Goal: Contribute content

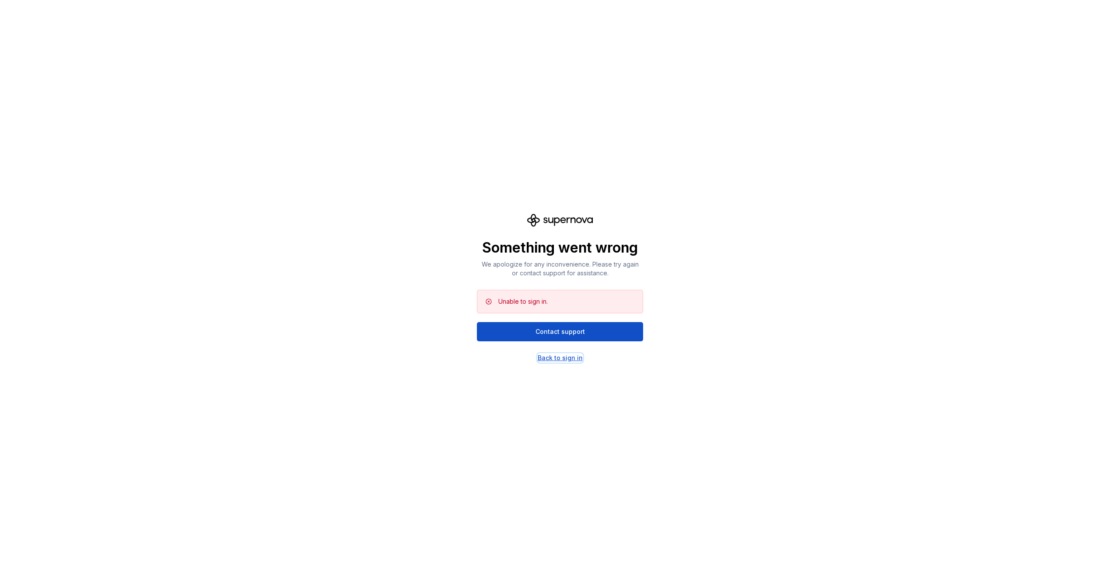
click at [564, 355] on div "Back to sign in" at bounding box center [560, 358] width 45 height 9
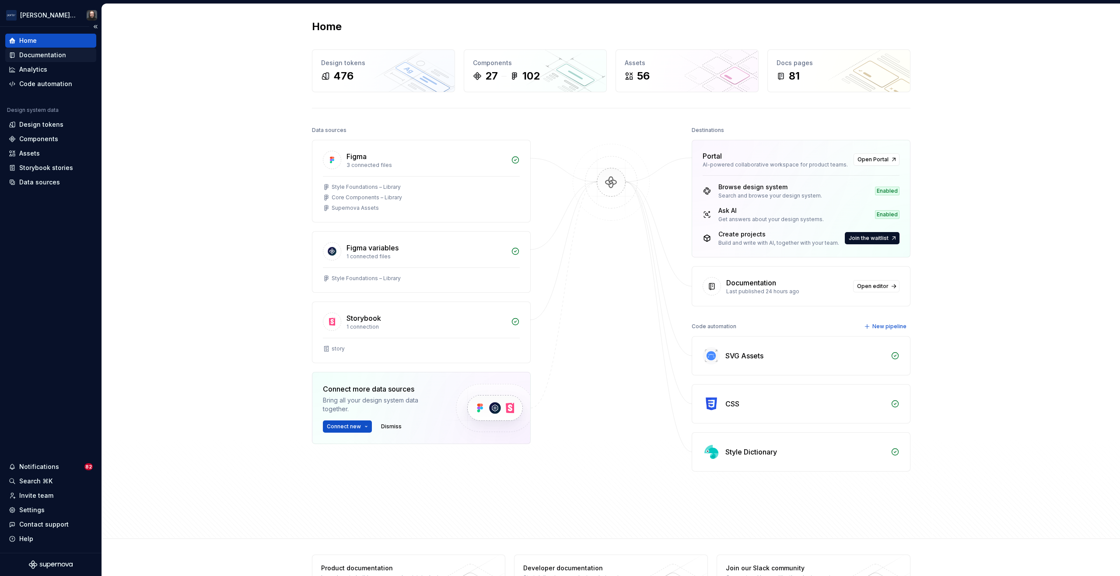
click at [39, 54] on div "Documentation" at bounding box center [42, 55] width 47 height 9
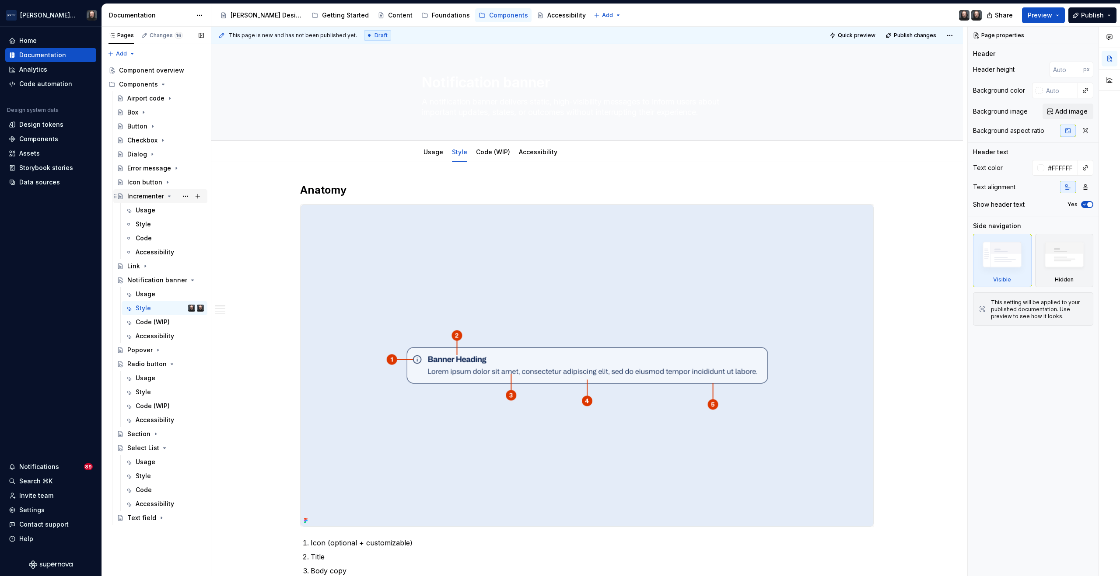
click at [168, 197] on icon "Page tree" at bounding box center [169, 196] width 2 height 1
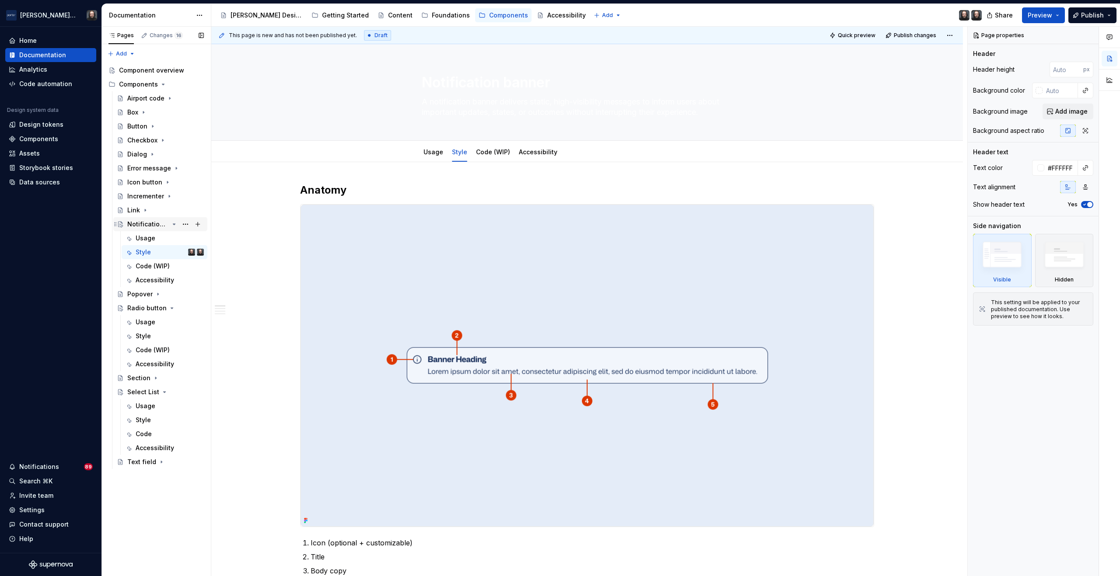
click at [175, 224] on icon "Page tree" at bounding box center [174, 224] width 7 height 7
click at [168, 252] on icon "Page tree" at bounding box center [171, 252] width 7 height 7
click at [163, 281] on icon "Page tree" at bounding box center [164, 280] width 7 height 7
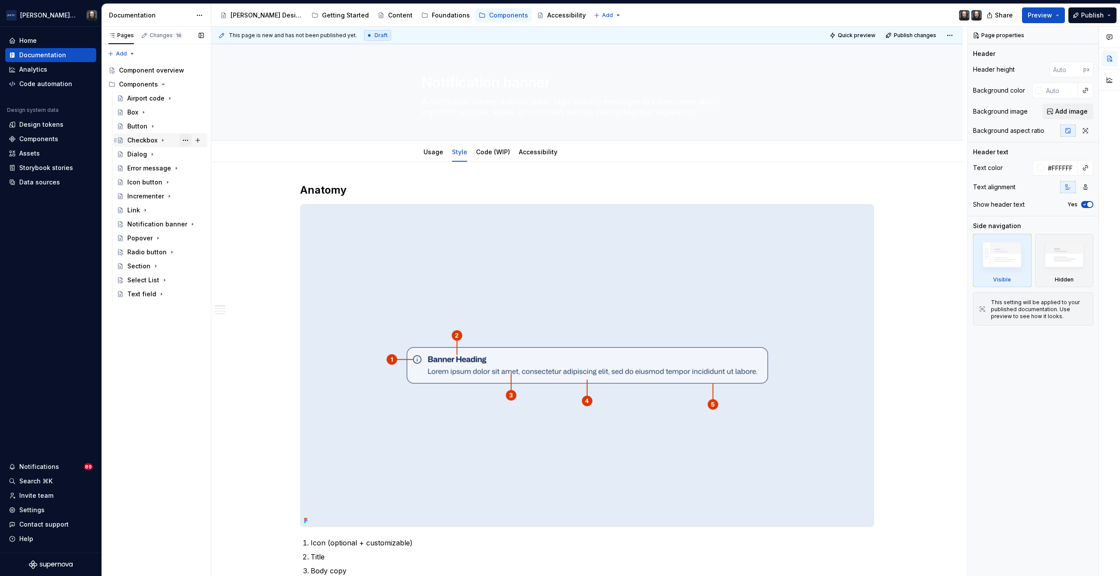
click at [185, 140] on button "Page tree" at bounding box center [185, 140] width 12 height 12
click at [206, 167] on div "Duplicate page" at bounding box center [239, 169] width 86 height 9
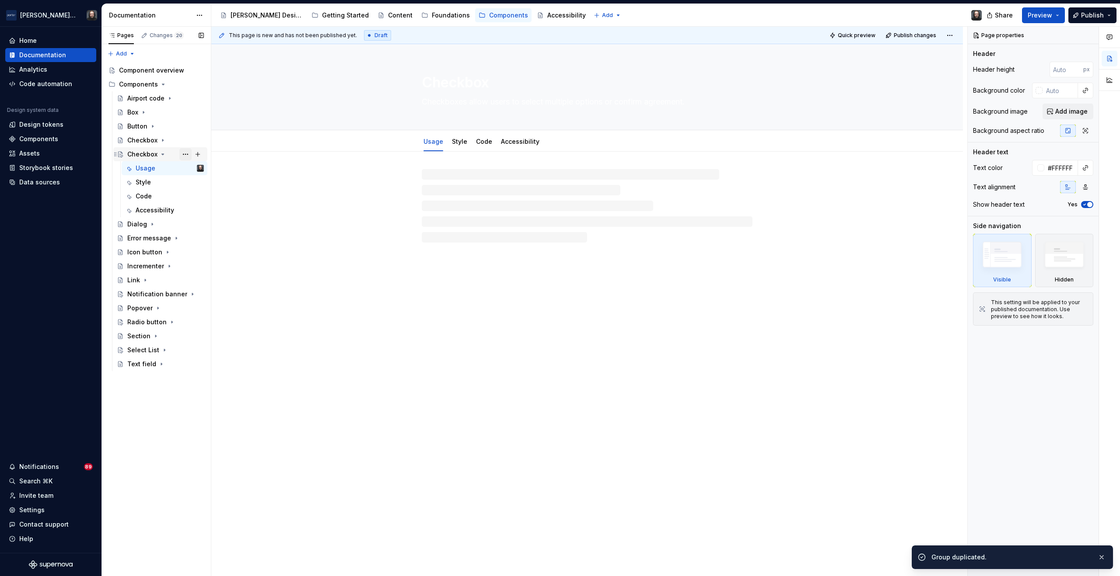
click at [184, 155] on button "Page tree" at bounding box center [185, 154] width 12 height 12
click at [218, 167] on div "Rename page" at bounding box center [239, 169] width 86 height 9
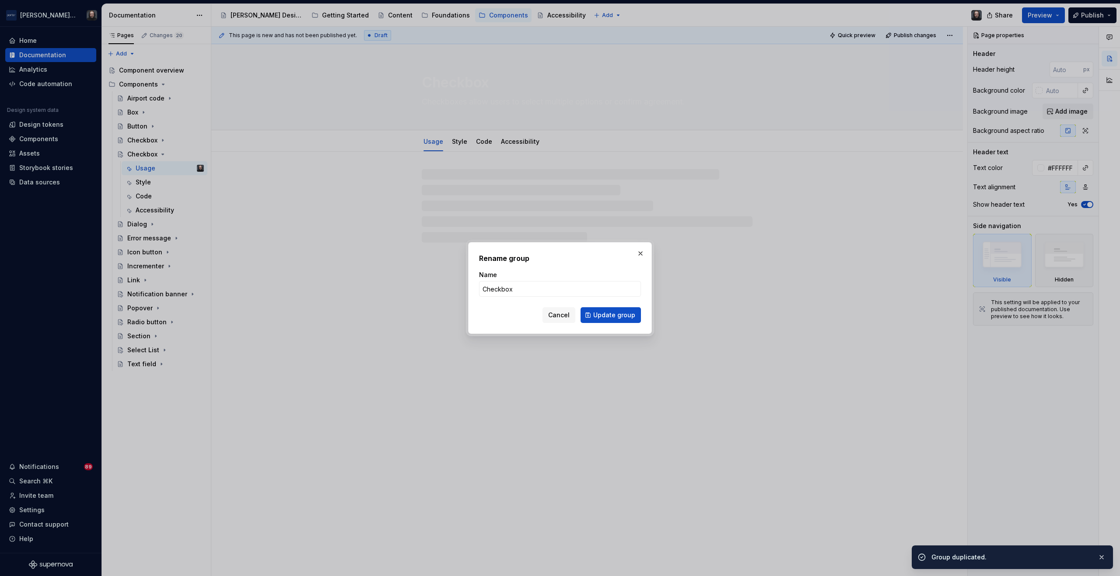
type textarea "*"
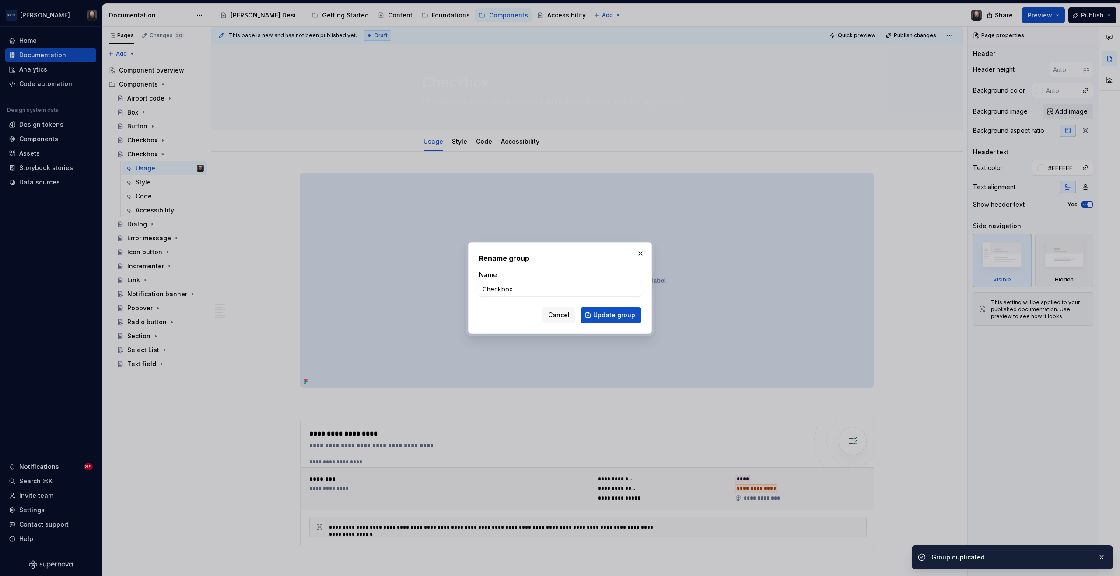
type input "C"
type textarea "*"
type input "Co"
type textarea "*"
type input "Combo Box (WIP)"
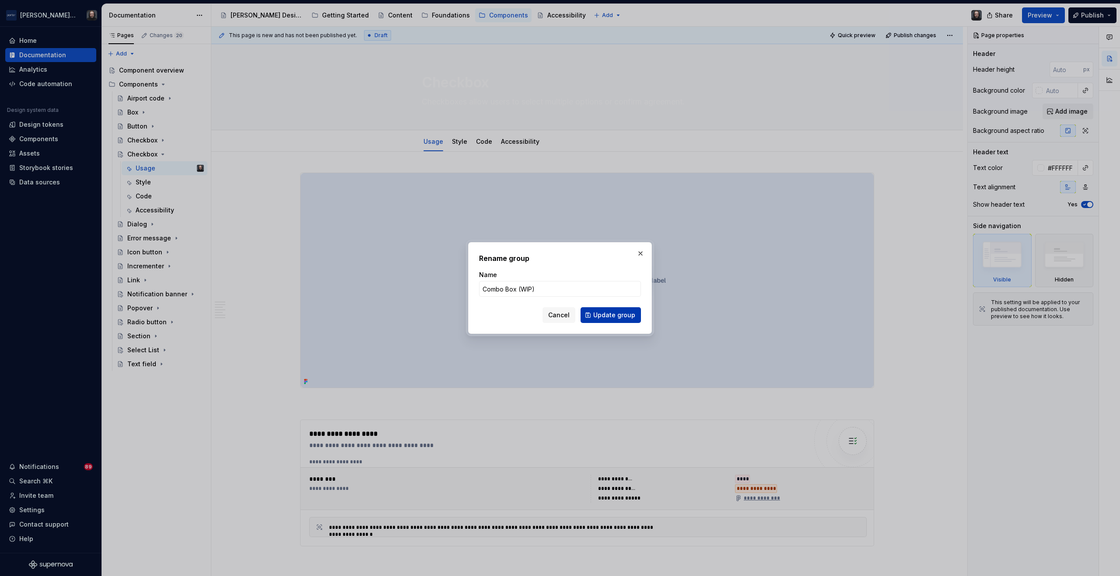
click at [618, 316] on span "Update group" at bounding box center [614, 315] width 42 height 9
type textarea "*"
type textarea "Combo Box (WIP)"
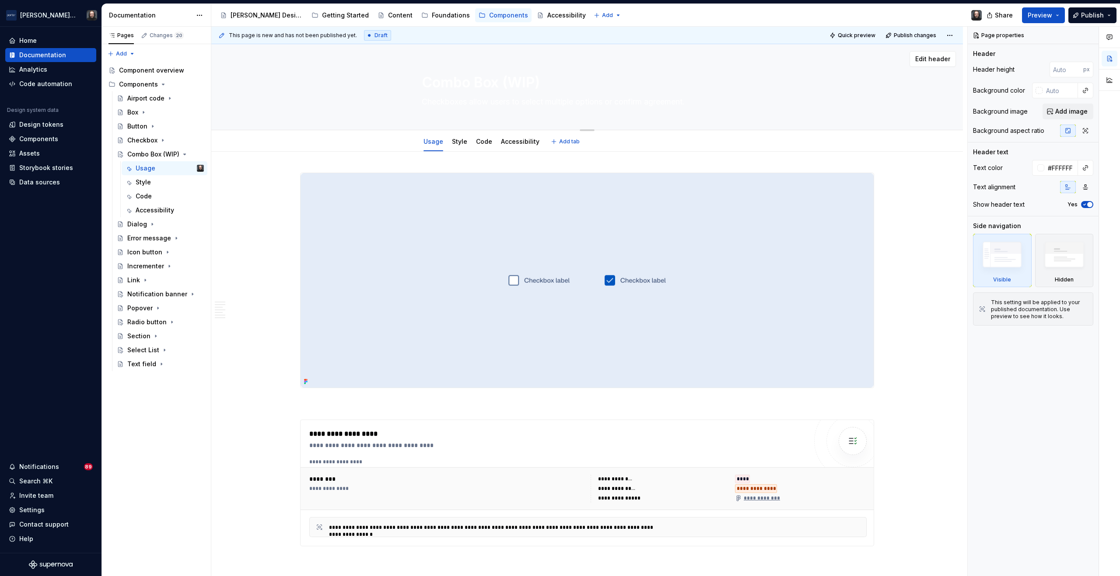
click at [524, 103] on textarea "Checkboxes allow users to select multiple options or confirm agreement." at bounding box center [585, 102] width 331 height 14
paste textarea "A Combo Box combines a text input with a list of suggested options that update …"
type textarea "*"
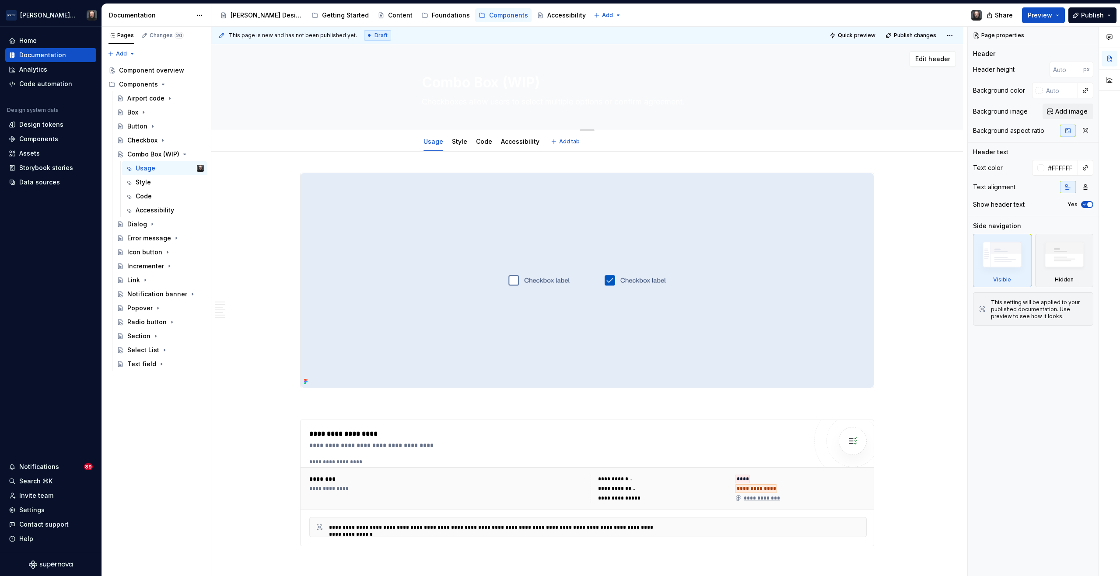
type textarea "A Combo Box combines a text input with a list of suggested options that update …"
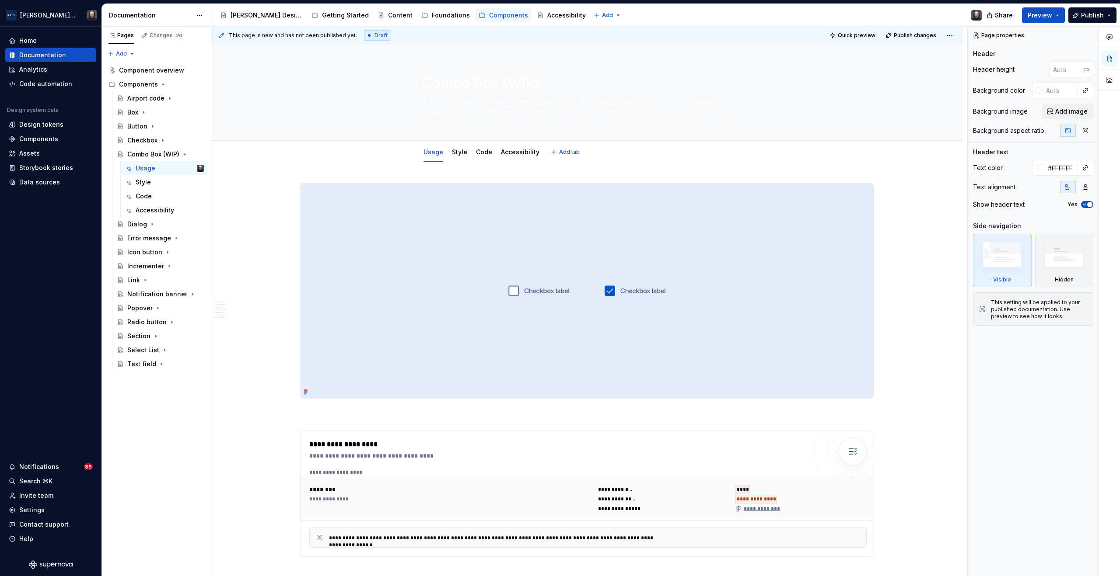
type textarea "*"
type textarea "A Combo Box combines a text input with a list of suggested options that update …"
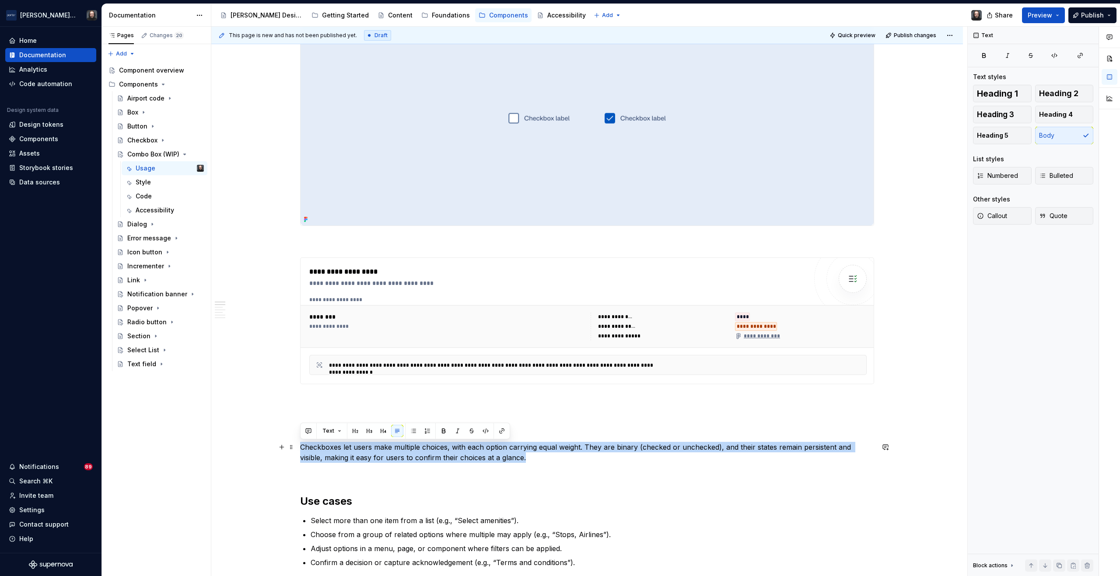
drag, startPoint x: 409, startPoint y: 451, endPoint x: 302, endPoint y: 445, distance: 107.3
click at [302, 445] on p "Checkboxes let users make multiple choices, with each option carrying equal wei…" at bounding box center [587, 452] width 574 height 21
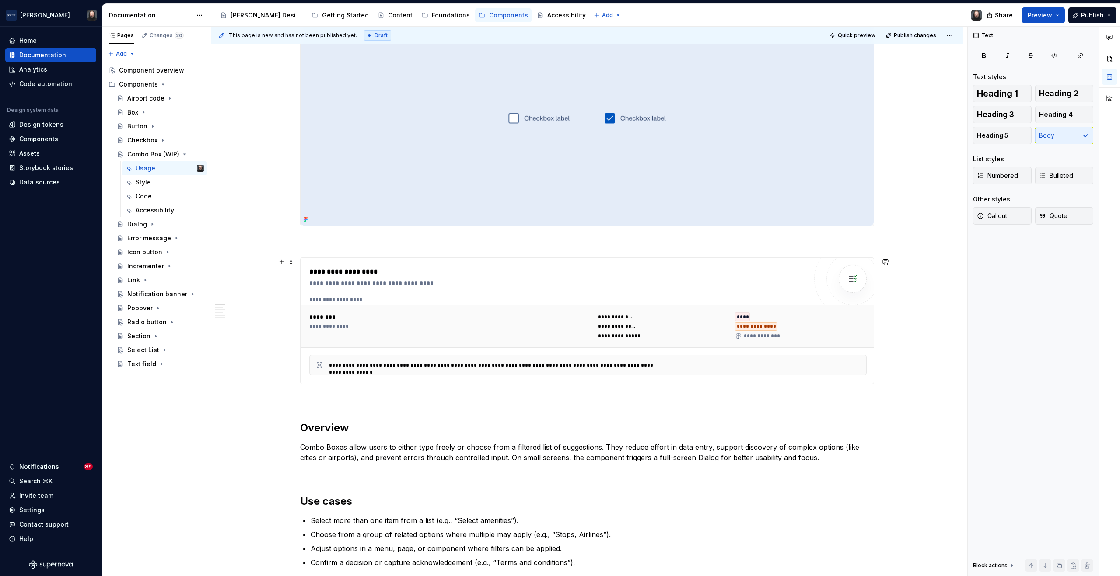
click at [777, 272] on div "**********" at bounding box center [558, 272] width 498 height 10
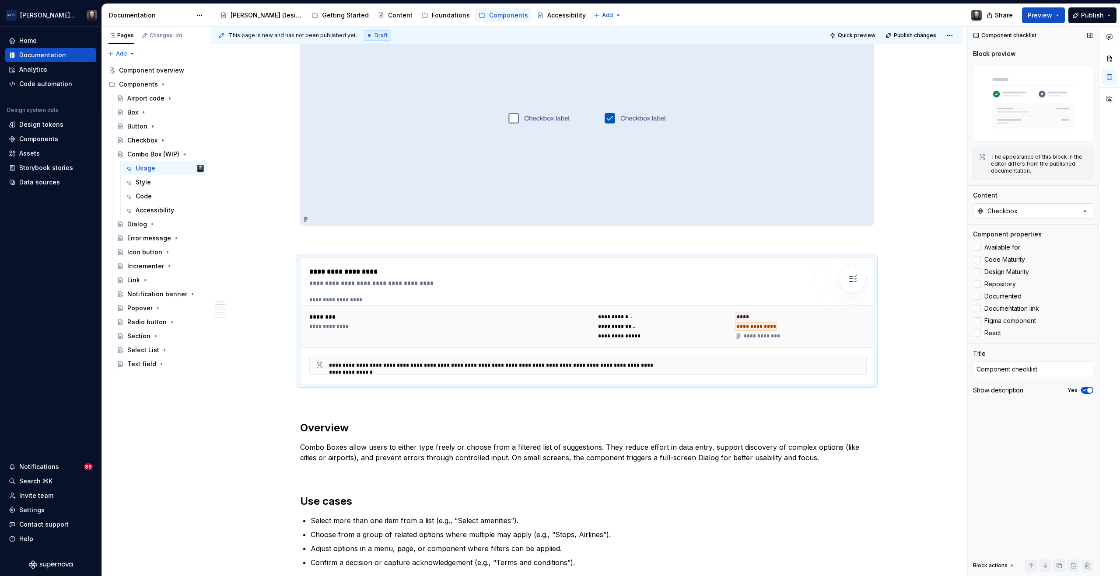
click at [1083, 210] on icon "button" at bounding box center [1084, 211] width 9 height 9
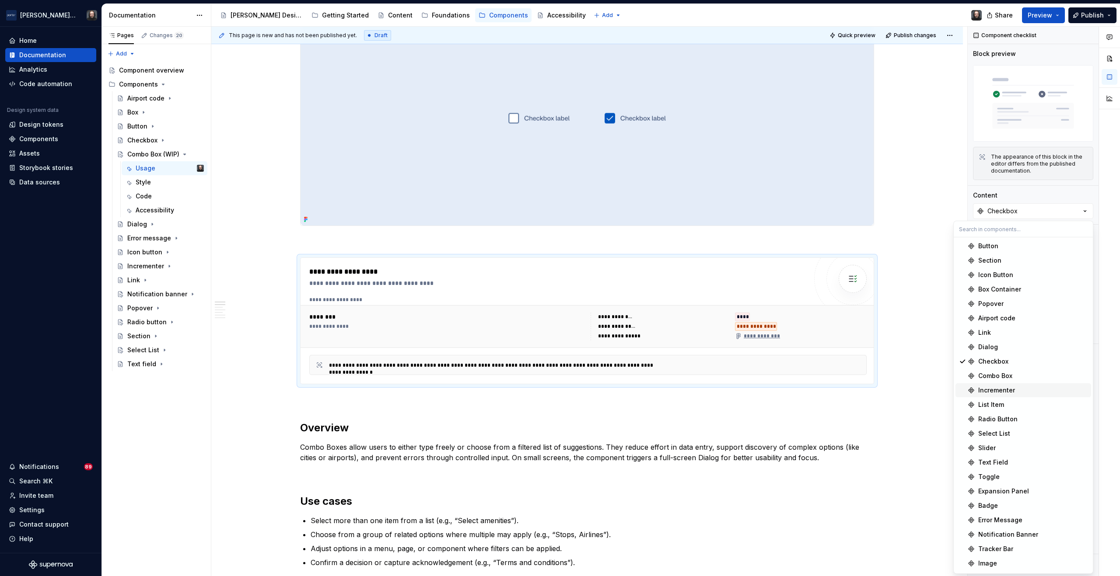
scroll to position [56, 0]
click at [1006, 318] on div "Combo Box" at bounding box center [995, 319] width 34 height 9
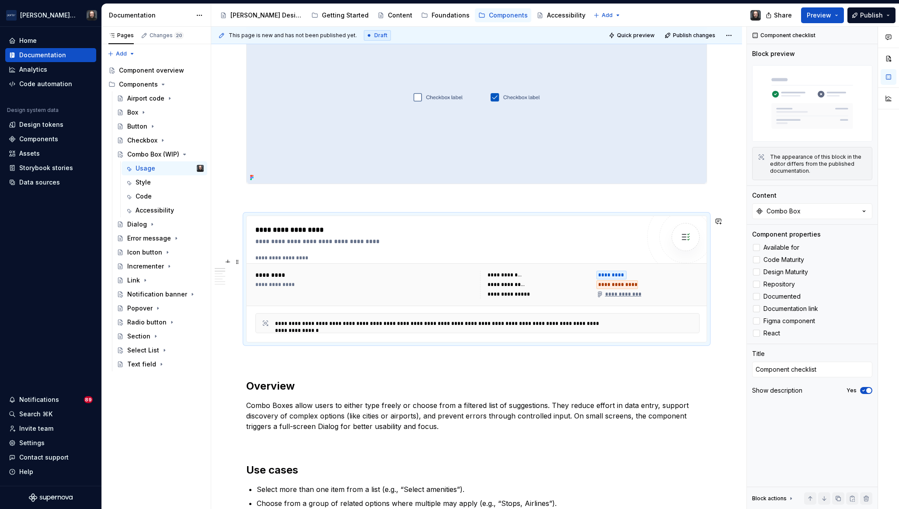
scroll to position [0, 0]
type textarea "*"
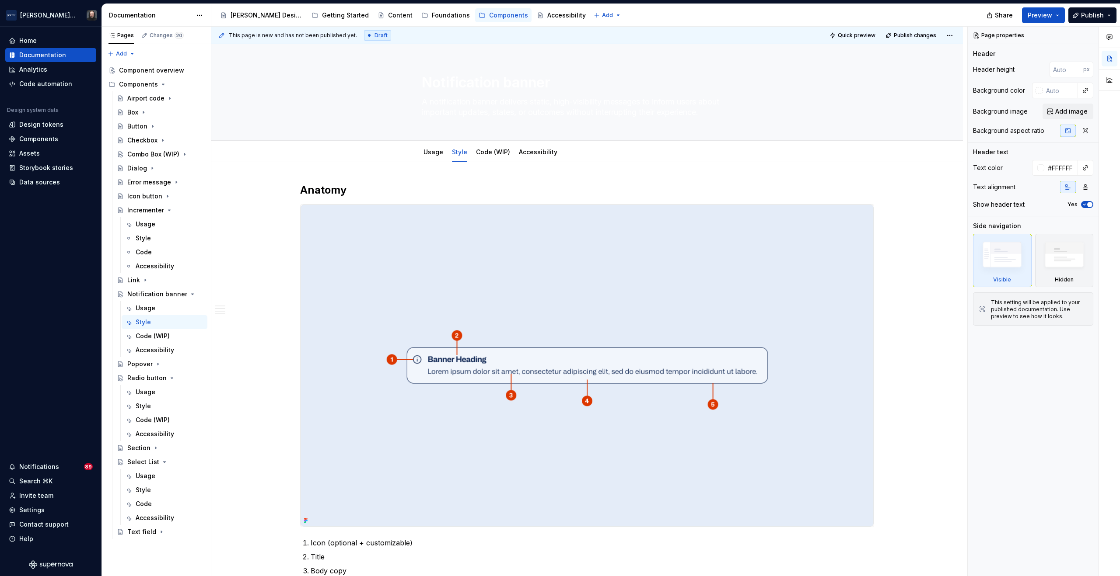
type textarea "*"
